Goal: Transaction & Acquisition: Purchase product/service

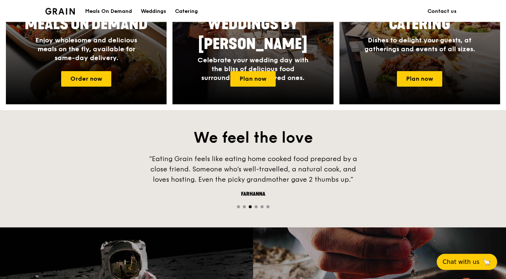
scroll to position [393, 0]
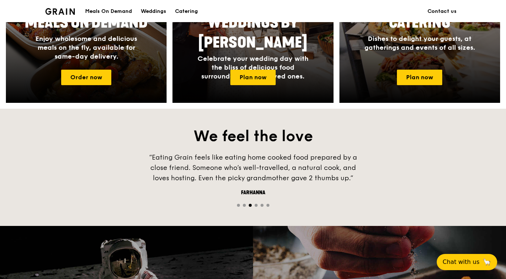
click at [78, 81] on link "Order now" at bounding box center [86, 77] width 50 height 15
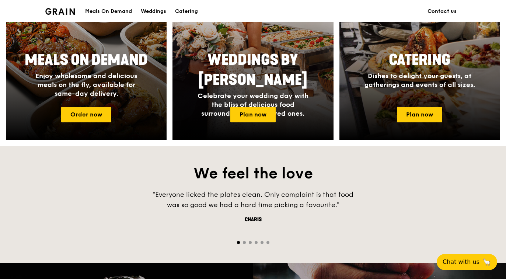
scroll to position [355, 0]
click at [425, 113] on link "Plan now" at bounding box center [419, 114] width 45 height 15
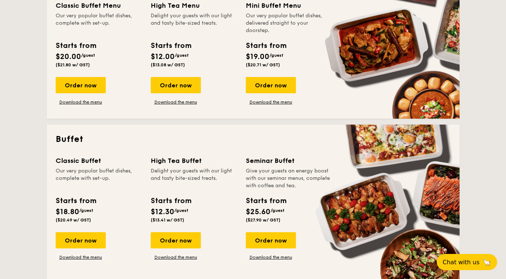
scroll to position [210, 0]
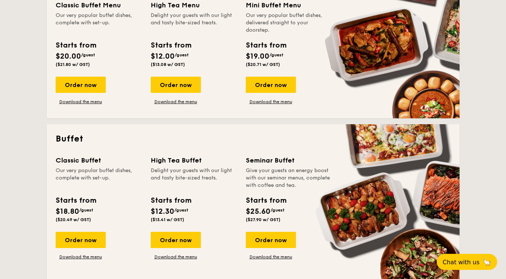
click at [77, 240] on div "Order now" at bounding box center [81, 240] width 50 height 16
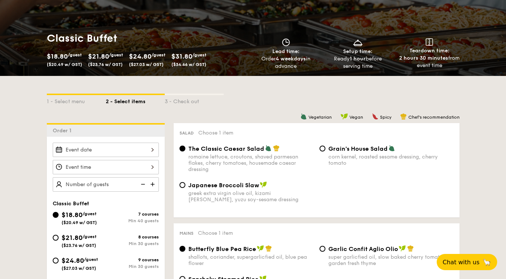
click at [74, 155] on div at bounding box center [106, 150] width 106 height 14
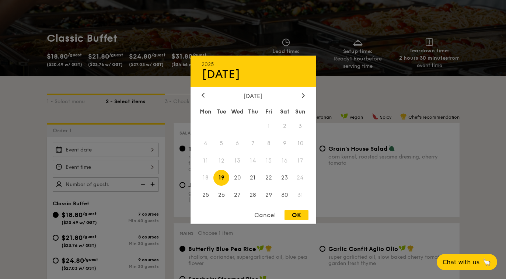
click at [306, 99] on div at bounding box center [303, 95] width 7 height 7
click at [255, 134] on span "4" at bounding box center [253, 126] width 16 height 16
click at [297, 220] on div "OK" at bounding box center [297, 215] width 24 height 10
type input "Sep 04, 2025"
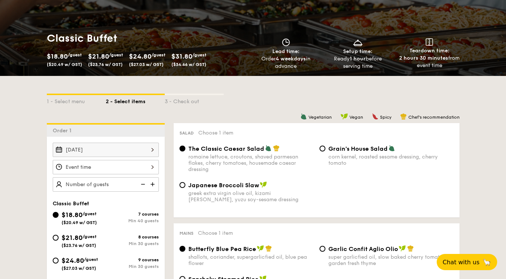
click at [67, 172] on div at bounding box center [106, 167] width 106 height 14
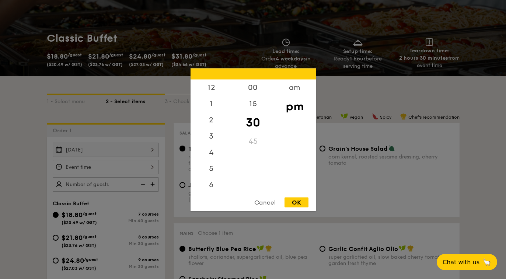
scroll to position [35, 0]
click at [303, 207] on div "OK" at bounding box center [297, 202] width 24 height 10
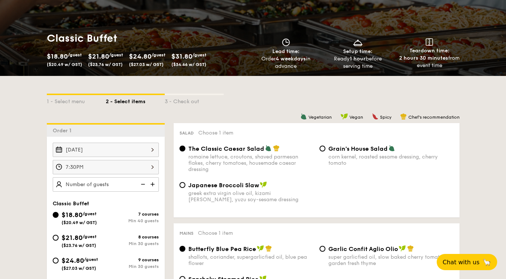
click at [69, 173] on div "7:30PM" at bounding box center [106, 167] width 106 height 14
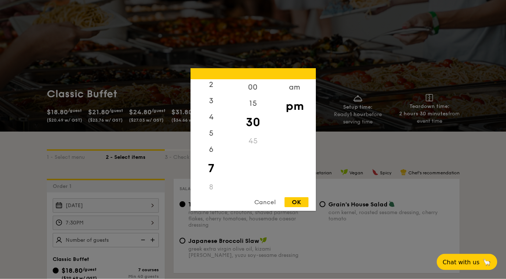
scroll to position [29, 0]
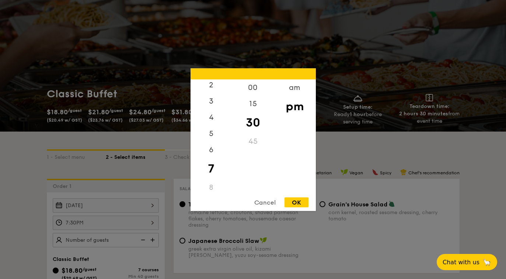
click at [253, 95] on div "00" at bounding box center [253, 87] width 42 height 16
click at [301, 207] on div "OK" at bounding box center [297, 202] width 24 height 10
type input "7:00PM"
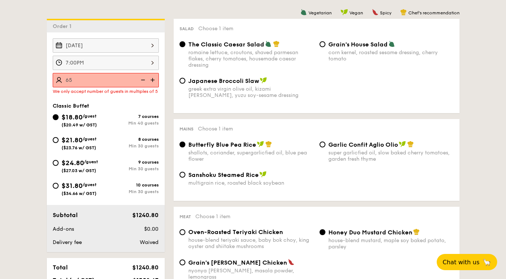
type input "65 guests"
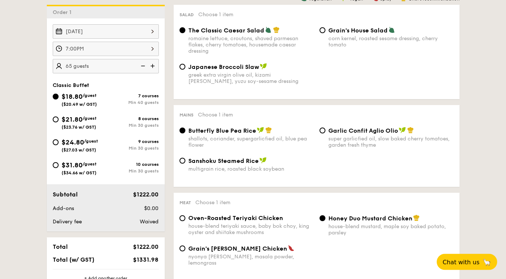
scroll to position [203, 0]
click at [209, 264] on div "nyonya curry, masala powder, lemongrass" at bounding box center [250, 260] width 125 height 13
click at [185, 251] on input "Grain's Curry Chicken nyonya curry, masala powder, lemongrass" at bounding box center [182, 248] width 6 height 6
radio input "true"
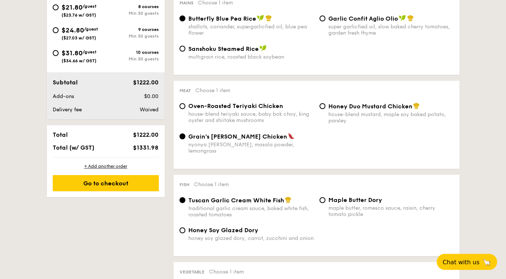
scroll to position [315, 0]
click at [184, 233] on input "Honey Soy Glazed Dory honey soy glazed dory, carrot, zucchini and onion" at bounding box center [182, 230] width 6 height 6
radio input "true"
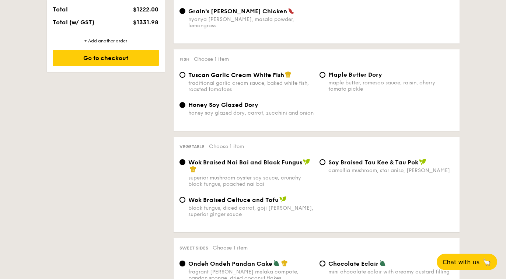
scroll to position [442, 0]
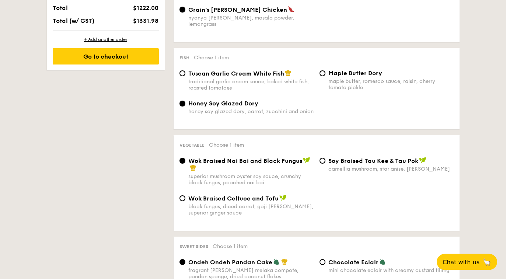
click at [405, 168] on div "camellia mushroom, star anise, goji berry" at bounding box center [390, 169] width 125 height 6
click at [325, 164] on input "⁠Soy Braised Tau Kee & Tau Pok camellia mushroom, star anise, goji berry" at bounding box center [323, 161] width 6 height 6
radio input "true"
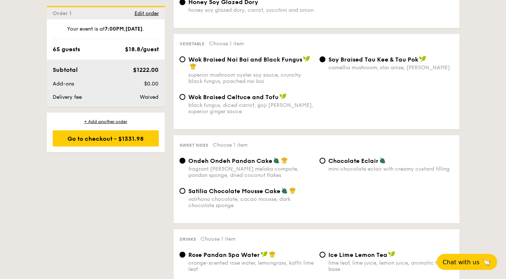
scroll to position [547, 0]
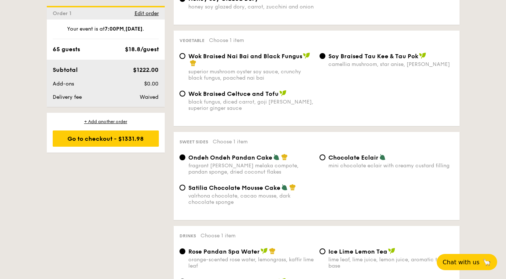
click at [407, 165] on div "Chocolate Eclair mini chocolate eclair with creamy custard filling" at bounding box center [390, 161] width 125 height 15
click at [325, 160] on input "Chocolate Eclair mini chocolate eclair with creamy custard filling" at bounding box center [323, 157] width 6 height 6
radio input "true"
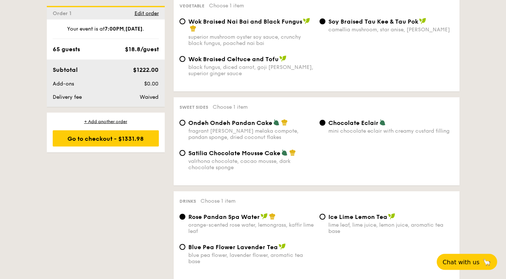
scroll to position [583, 0]
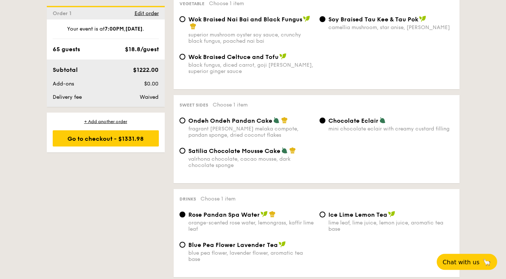
click at [356, 233] on div "lime leaf, lime juice, lemon juice, aromatic tea base" at bounding box center [390, 226] width 125 height 13
click at [325, 218] on input "Ice Lime Lemon Tea lime leaf, lime juice, lemon juice, aromatic tea base" at bounding box center [323, 215] width 6 height 6
radio input "true"
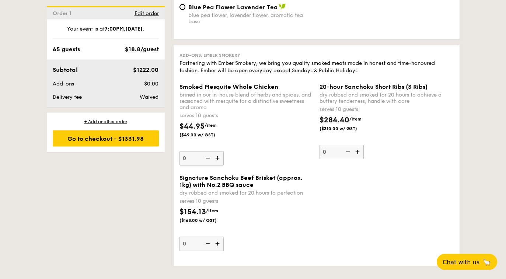
scroll to position [815, 0]
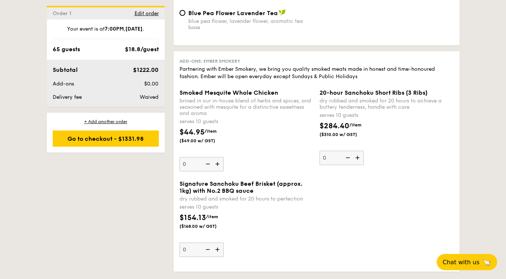
click at [64, 146] on div "Go to checkout - $1331.98" at bounding box center [106, 138] width 106 height 16
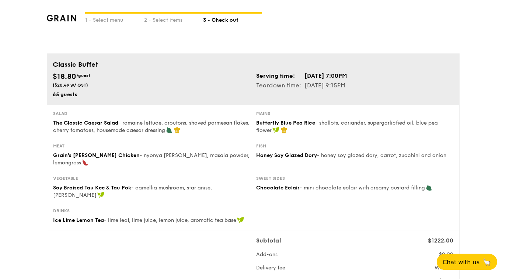
scroll to position [6, 0]
radio input "true"
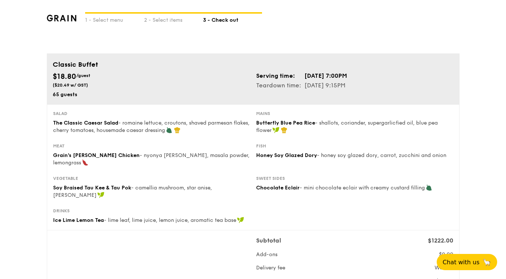
radio input "true"
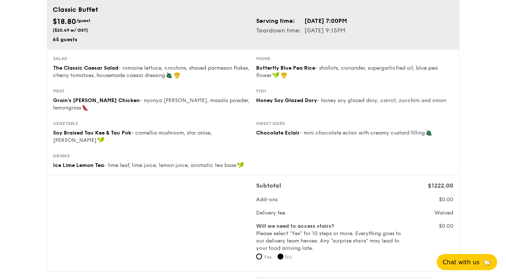
scroll to position [60, 0]
